Goal: Task Accomplishment & Management: Use online tool/utility

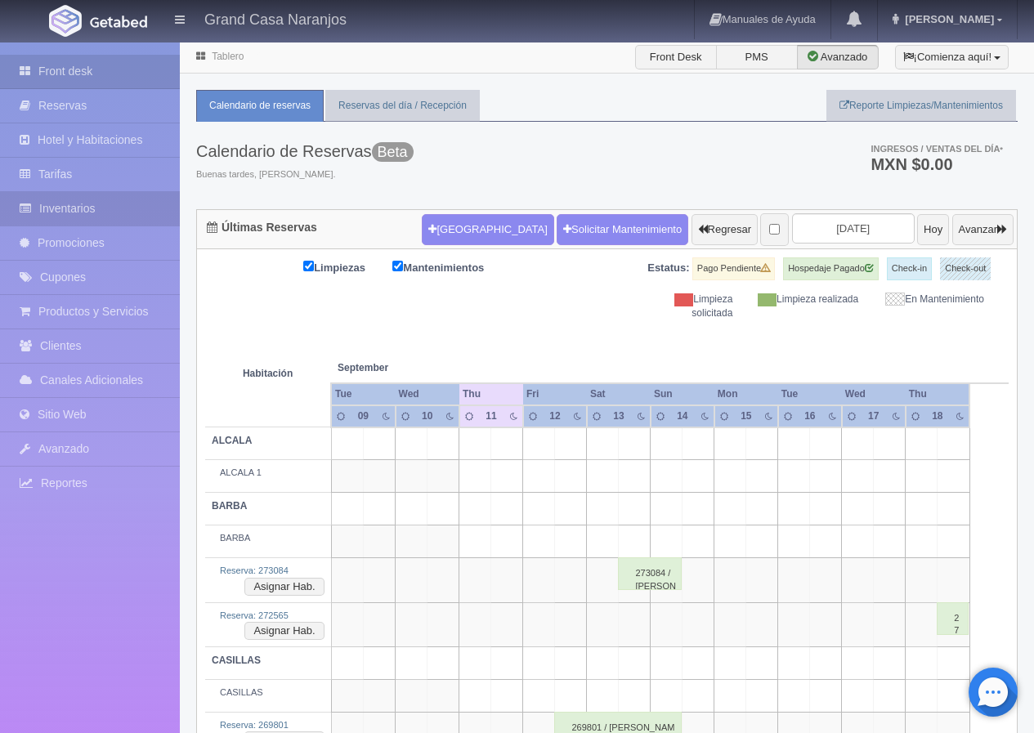
click at [117, 208] on link "Inventarios" at bounding box center [90, 209] width 180 height 34
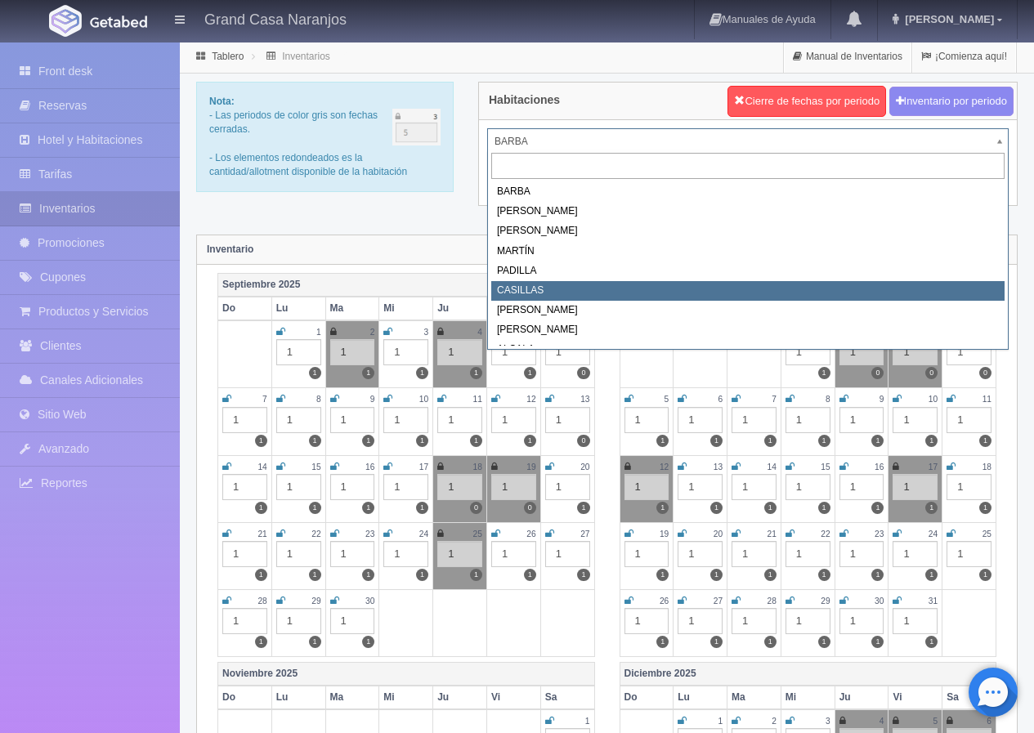
select select "2065"
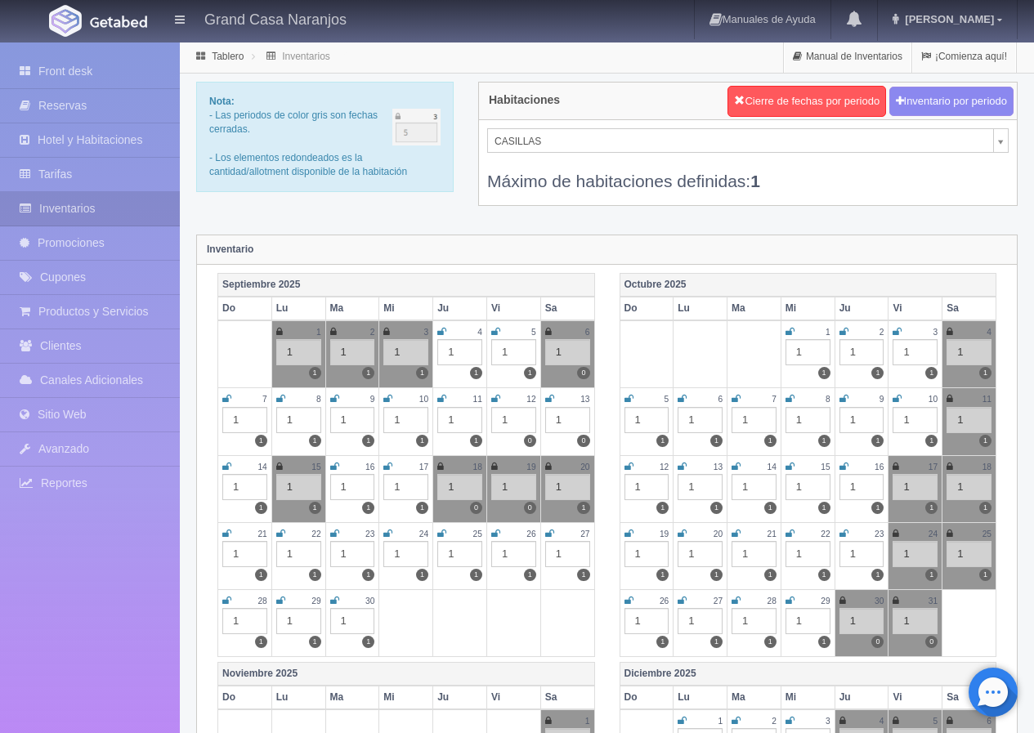
click at [280, 463] on icon at bounding box center [279, 467] width 7 height 10
